Goal: Task Accomplishment & Management: Manage account settings

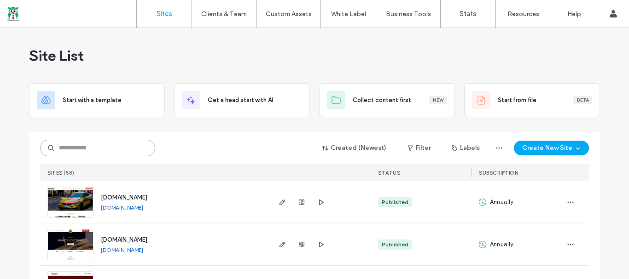
click at [108, 152] on input at bounding box center [97, 148] width 115 height 17
type input "***"
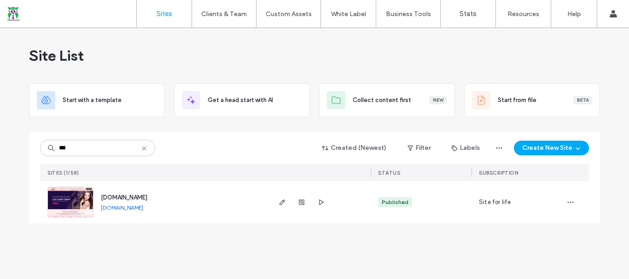
click at [147, 196] on span "[DOMAIN_NAME]" at bounding box center [124, 197] width 46 height 7
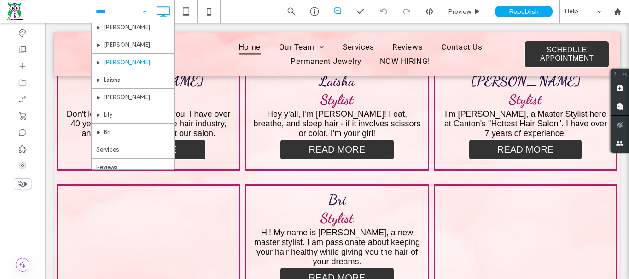
scroll to position [46, 0]
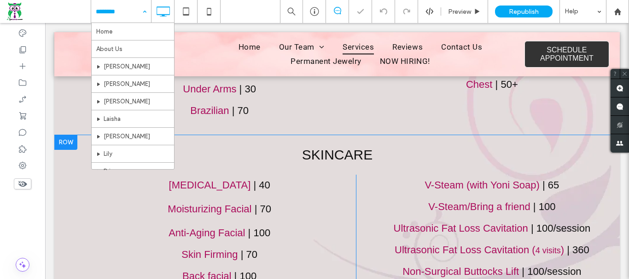
scroll to position [736, 0]
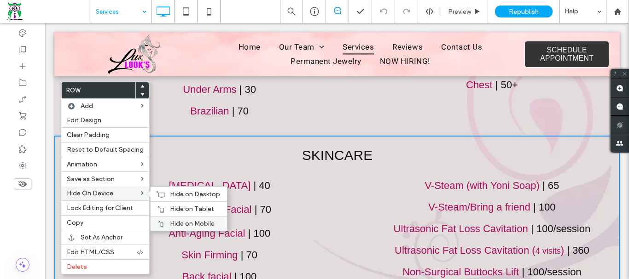
click at [181, 225] on span "Hide on Mobile" at bounding box center [192, 224] width 45 height 8
click at [181, 208] on span "Hide on Tablet" at bounding box center [192, 209] width 44 height 8
click at [181, 195] on span "Hide on Desktop" at bounding box center [195, 195] width 50 height 8
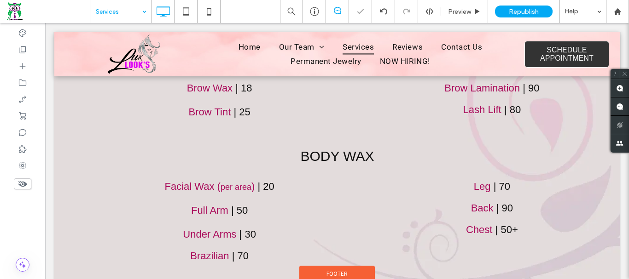
scroll to position [552, 0]
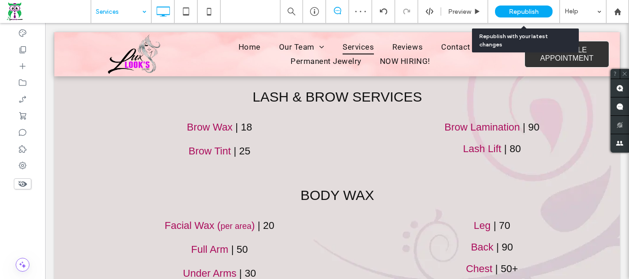
click at [532, 12] on span "Republish" at bounding box center [524, 12] width 30 height 8
